Goal: Information Seeking & Learning: Learn about a topic

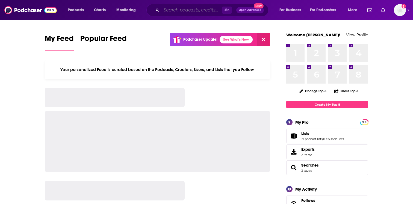
click at [190, 8] on input "Search podcasts, credits, & more..." at bounding box center [191, 10] width 60 height 9
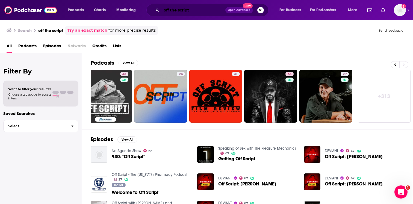
click at [176, 11] on input "off the script" at bounding box center [193, 10] width 64 height 9
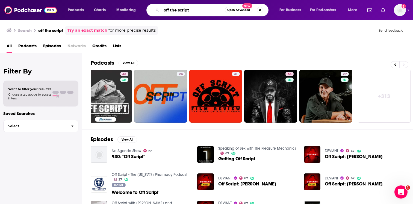
click at [176, 11] on input "off the script" at bounding box center [192, 10] width 63 height 9
type input "off script"
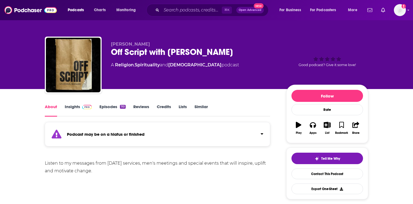
click at [85, 111] on link "Insights" at bounding box center [78, 110] width 27 height 13
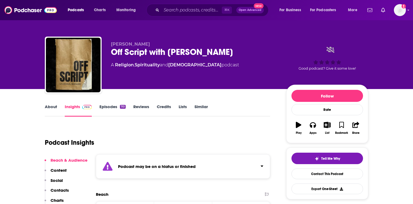
click at [142, 165] on strong "Podcast may be on a hiatus or finished" at bounding box center [157, 166] width 78 height 5
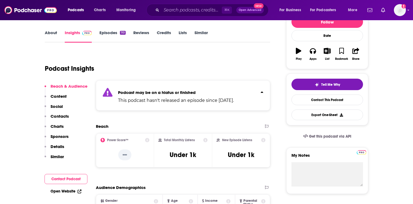
scroll to position [75, 0]
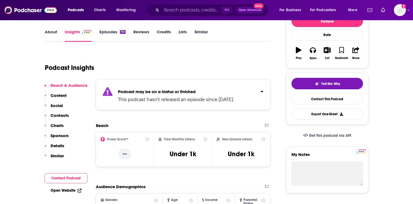
click at [179, 96] on div "Podcast may be on a hiatus or finished This podcast hasn't released an episode …" at bounding box center [176, 94] width 116 height 17
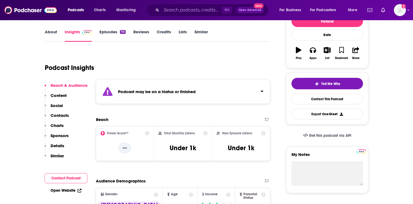
click at [117, 31] on link "Episodes 110" at bounding box center [112, 35] width 26 height 13
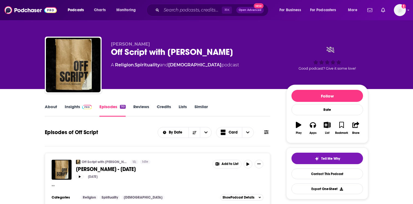
click at [72, 108] on link "Insights" at bounding box center [78, 110] width 27 height 13
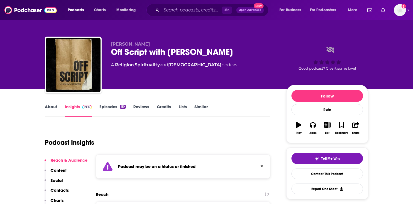
click at [49, 109] on link "About" at bounding box center [51, 110] width 12 height 13
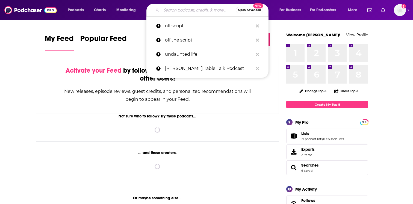
click at [180, 13] on input "Search podcasts, credits, & more..." at bounding box center [198, 10] width 74 height 9
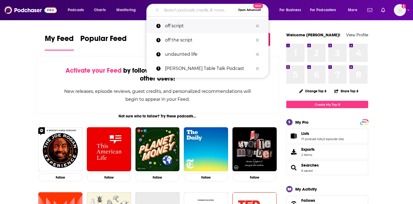
click at [176, 27] on p "off script" at bounding box center [209, 26] width 88 height 14
type input "off script"
